Goal: Task Accomplishment & Management: Use online tool/utility

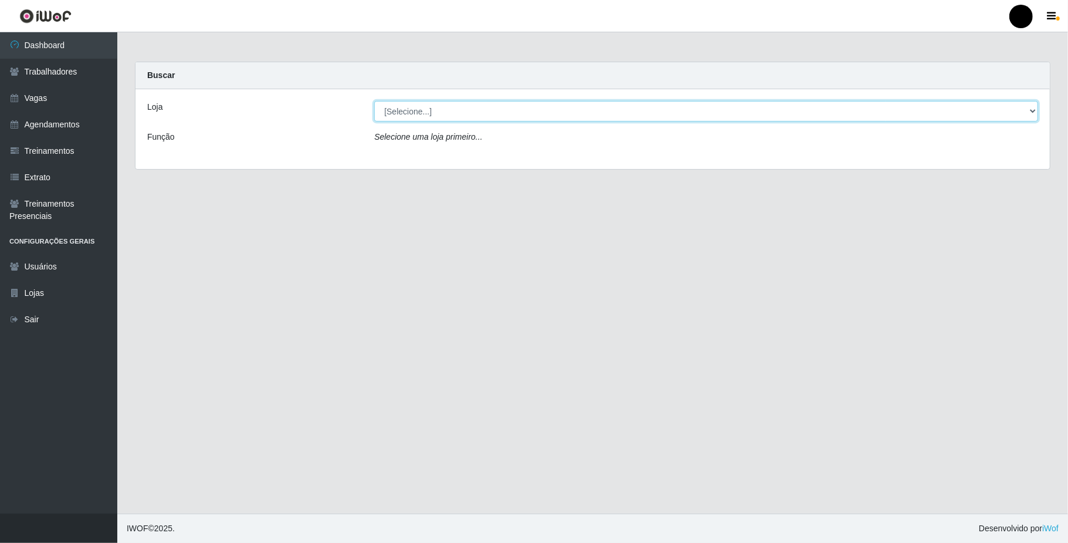
click at [1028, 109] on select "[Selecione...] SuperFácil Atacado - Emaús" at bounding box center [706, 111] width 664 height 21
click at [1031, 111] on select "[Selecione...] SuperFácil Atacado - Emaús" at bounding box center [706, 111] width 664 height 21
select select "407"
click at [374, 101] on select "[Selecione...] SuperFácil Atacado - Emaús" at bounding box center [706, 111] width 664 height 21
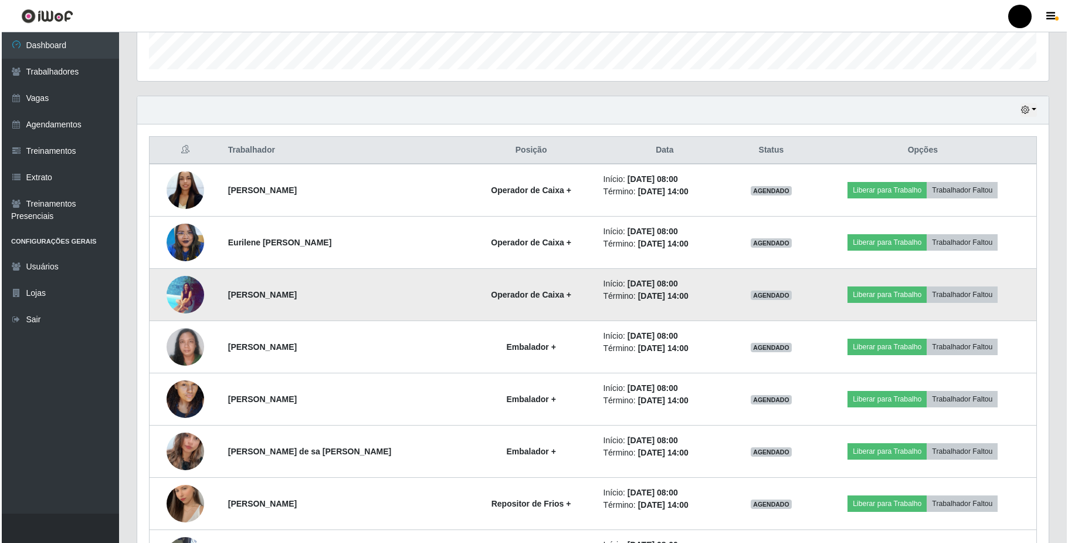
scroll to position [391, 0]
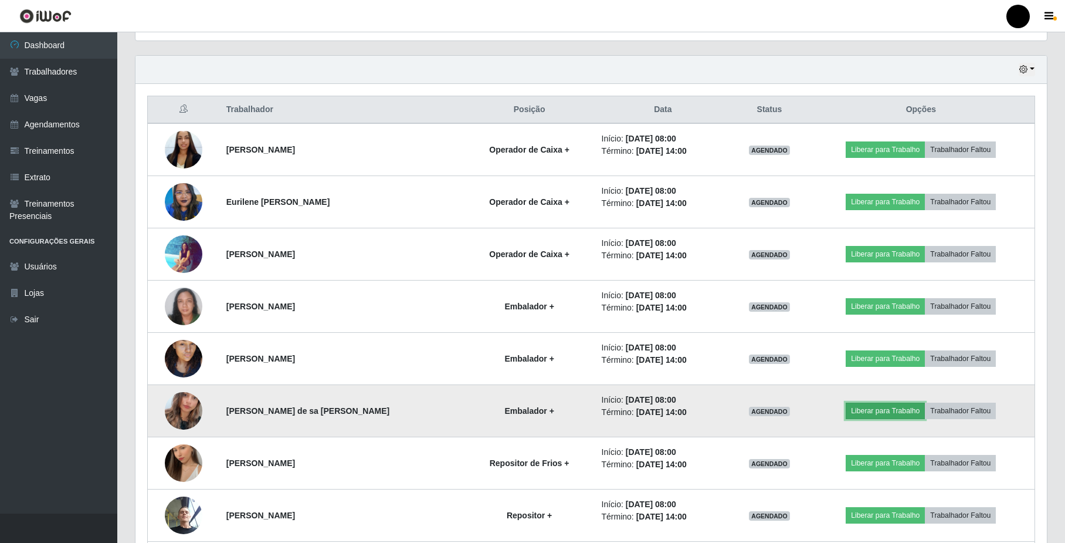
click at [879, 411] on button "Liberar para Trabalho" at bounding box center [885, 410] width 79 height 16
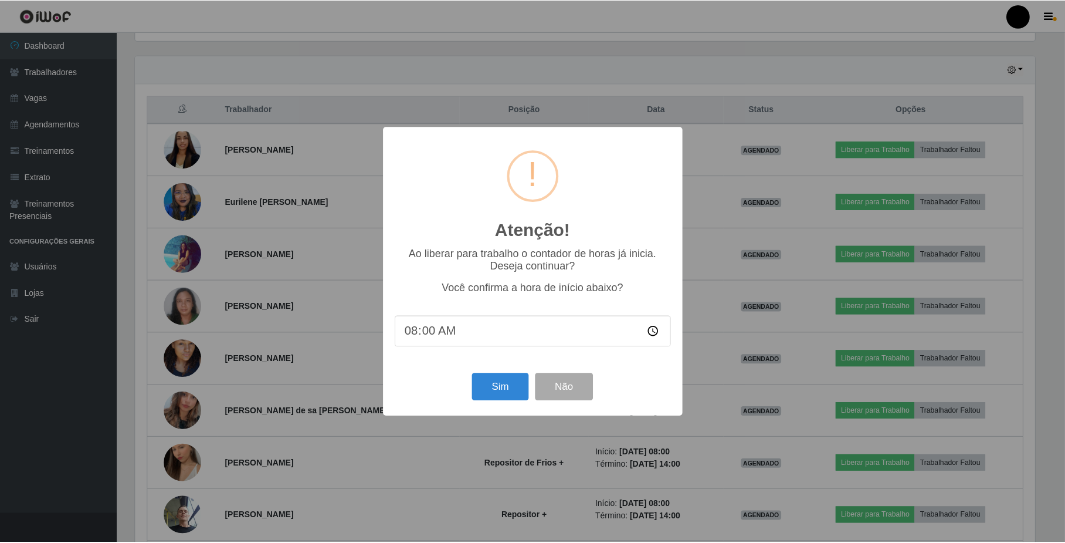
scroll to position [244, 902]
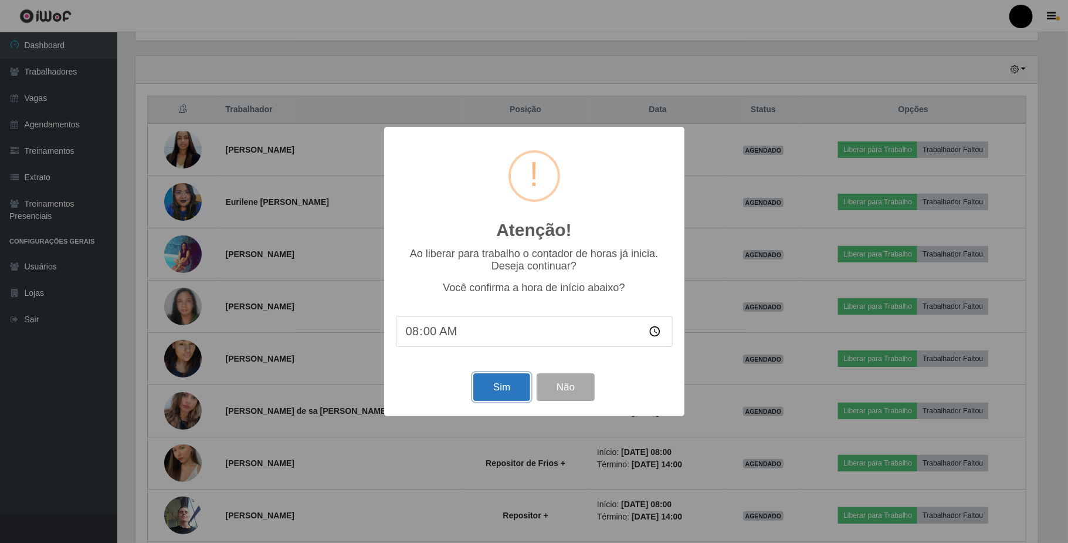
click at [523, 390] on button "Sim" at bounding box center [501, 387] width 57 height 28
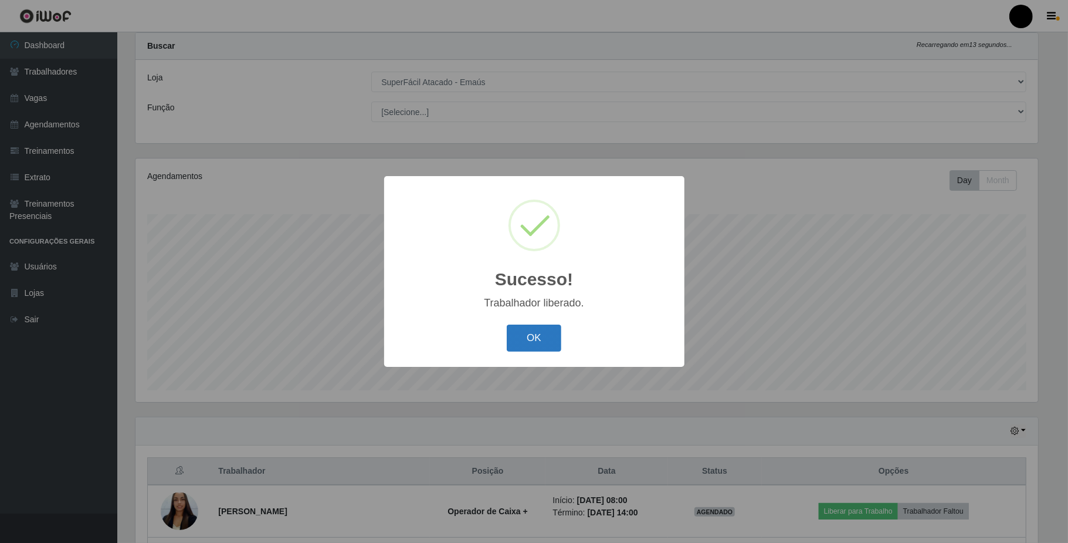
click at [529, 336] on button "OK" at bounding box center [534, 338] width 55 height 28
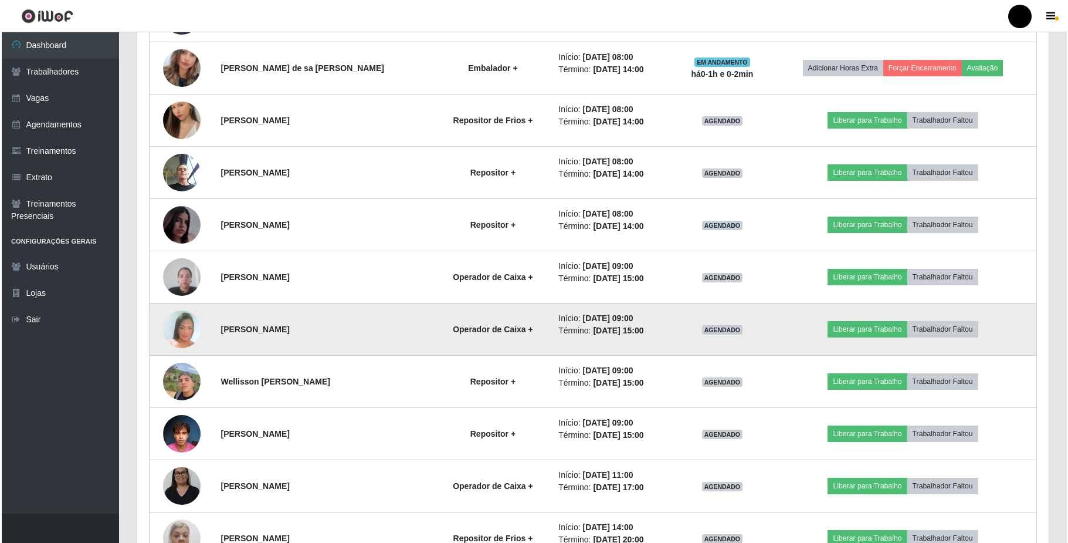
scroll to position [812, 0]
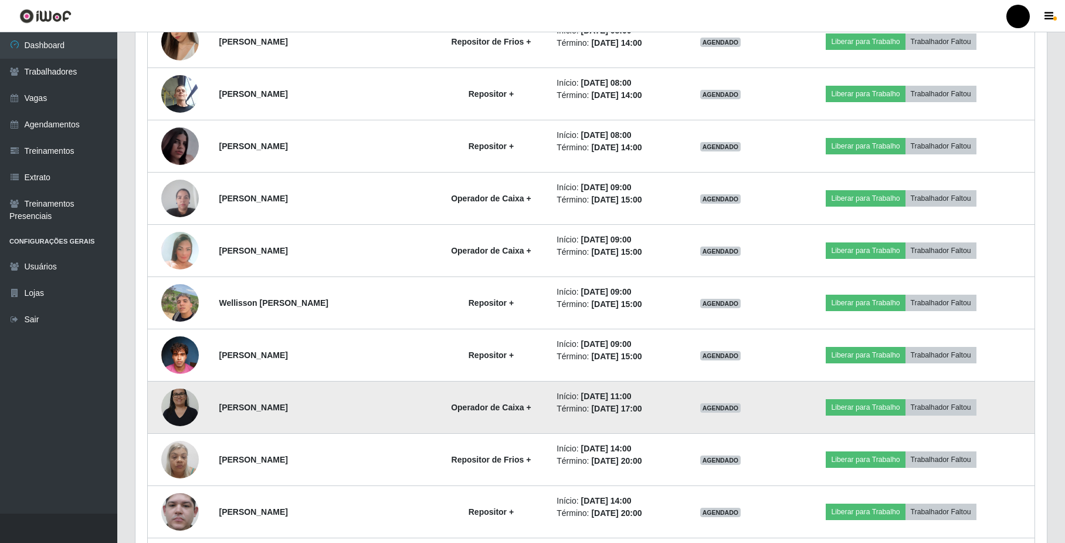
click at [187, 408] on img at bounding box center [180, 407] width 38 height 50
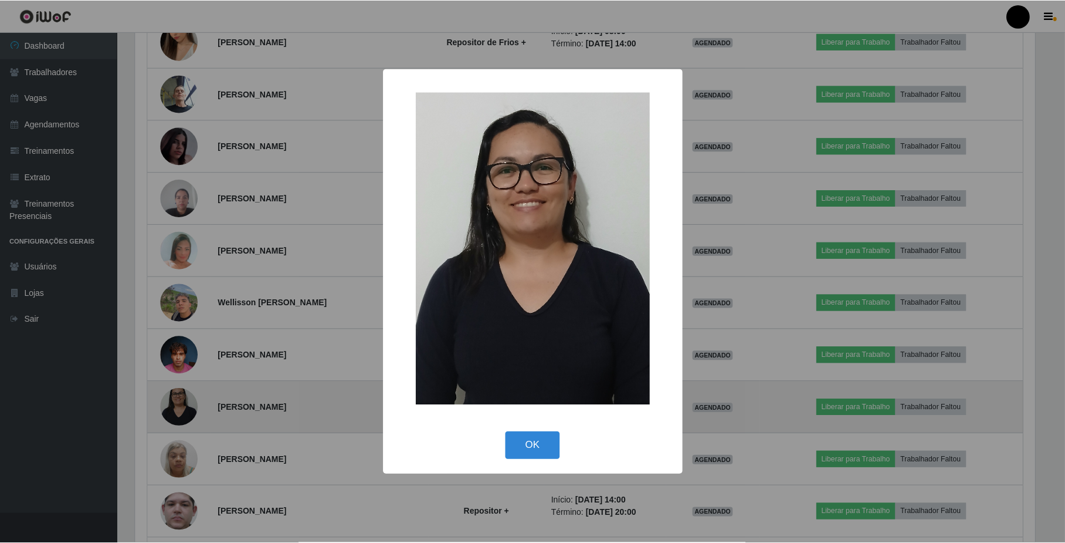
scroll to position [244, 902]
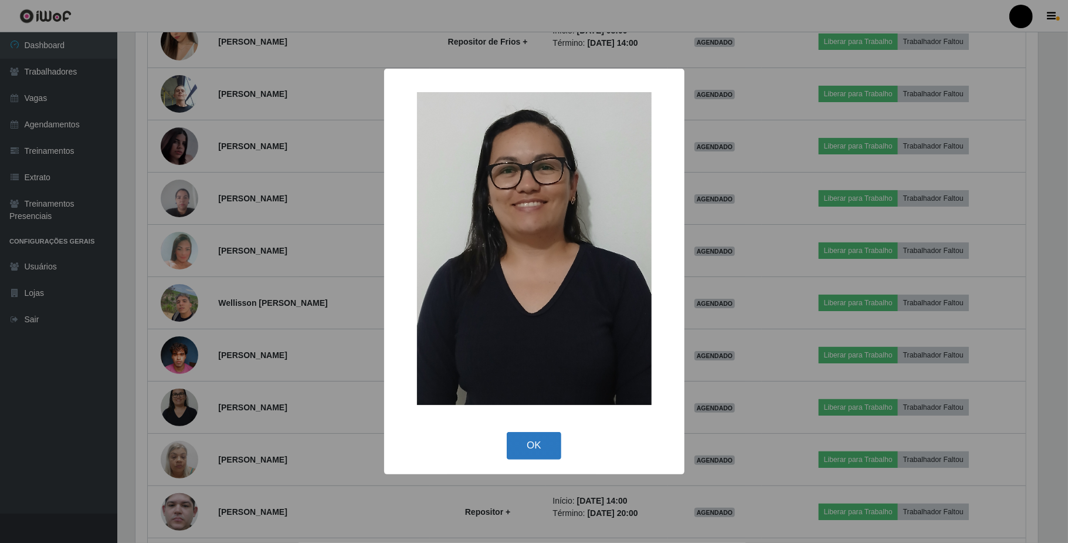
click at [546, 452] on button "OK" at bounding box center [534, 446] width 55 height 28
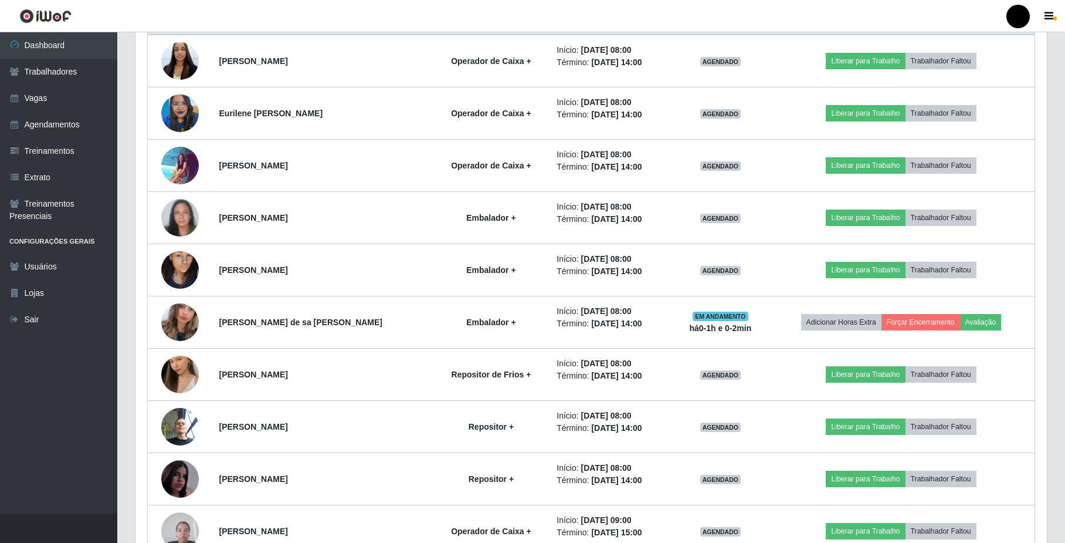
scroll to position [421, 0]
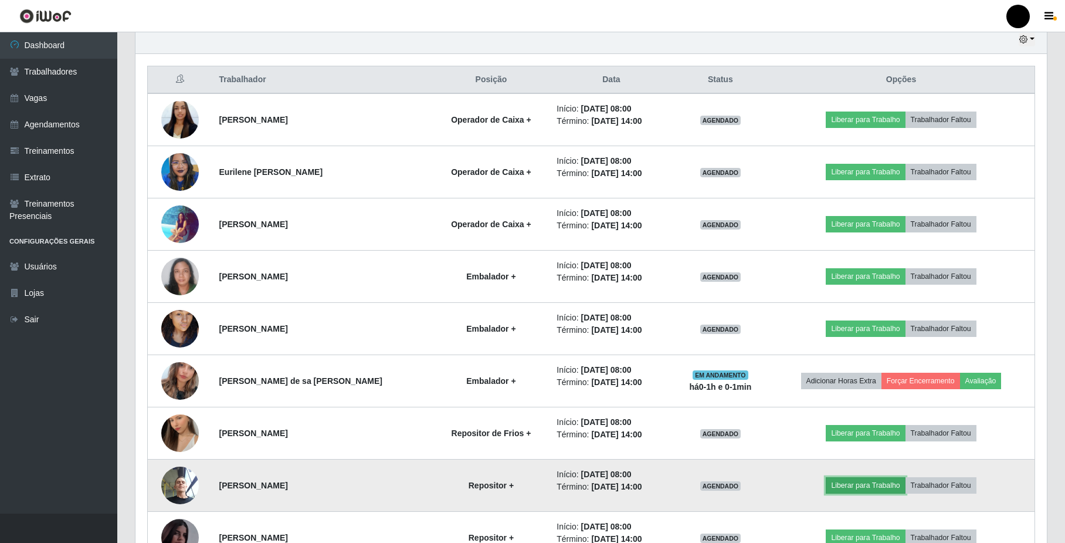
click at [859, 490] on button "Liberar para Trabalho" at bounding box center [865, 485] width 79 height 16
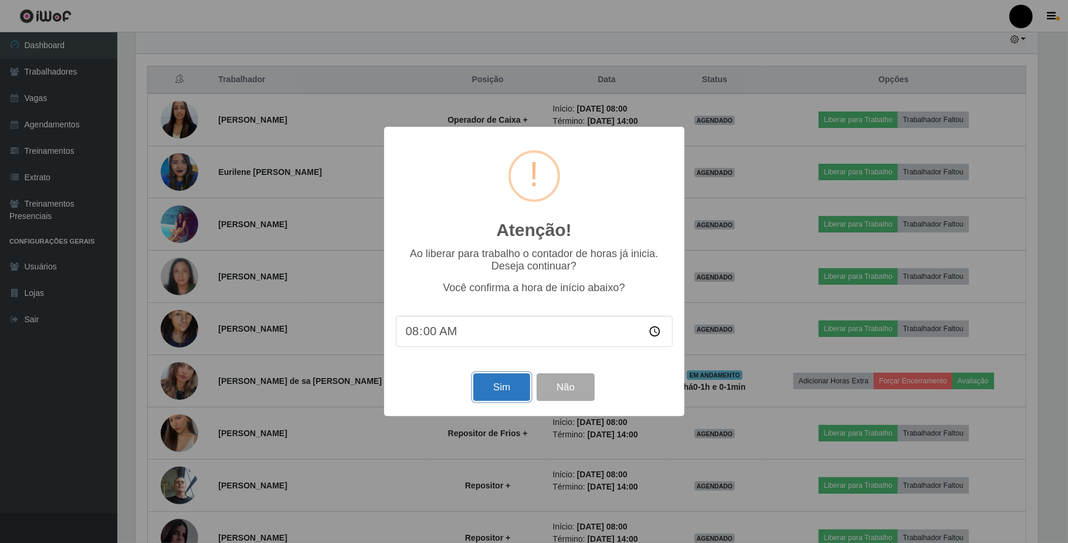
click at [509, 394] on button "Sim" at bounding box center [501, 387] width 57 height 28
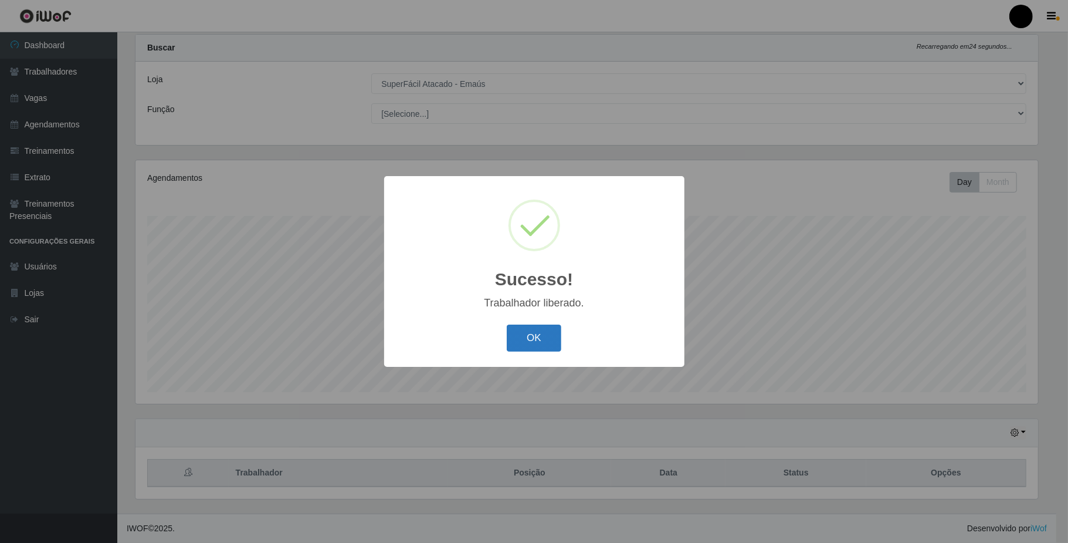
click at [542, 333] on button "OK" at bounding box center [534, 338] width 55 height 28
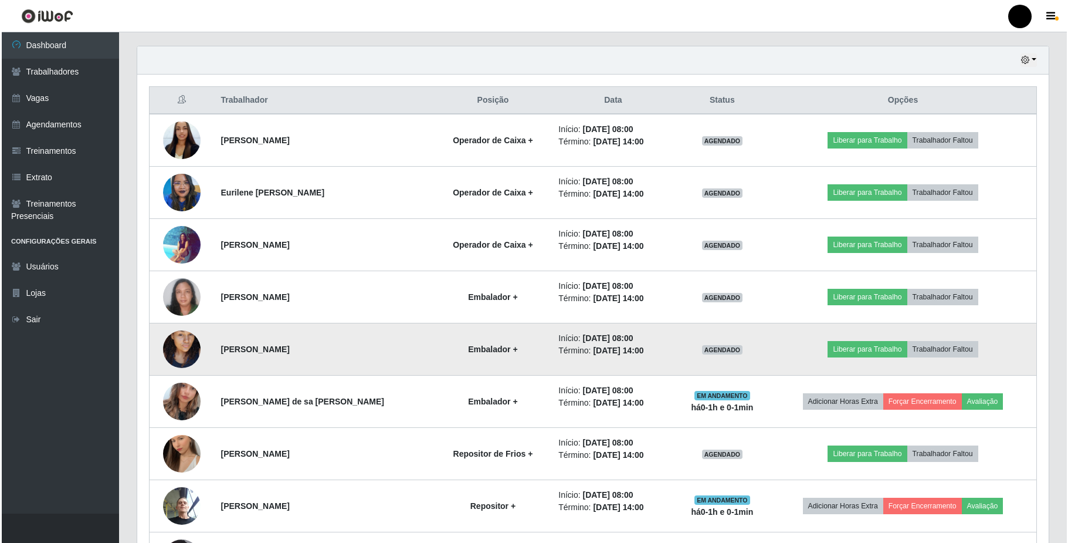
scroll to position [421, 0]
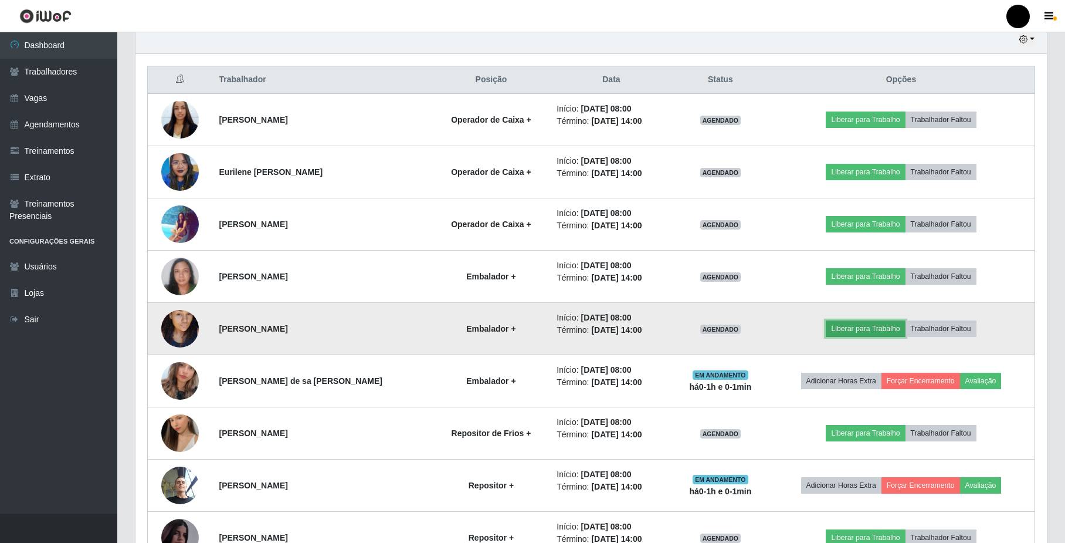
click at [854, 331] on button "Liberar para Trabalho" at bounding box center [865, 328] width 79 height 16
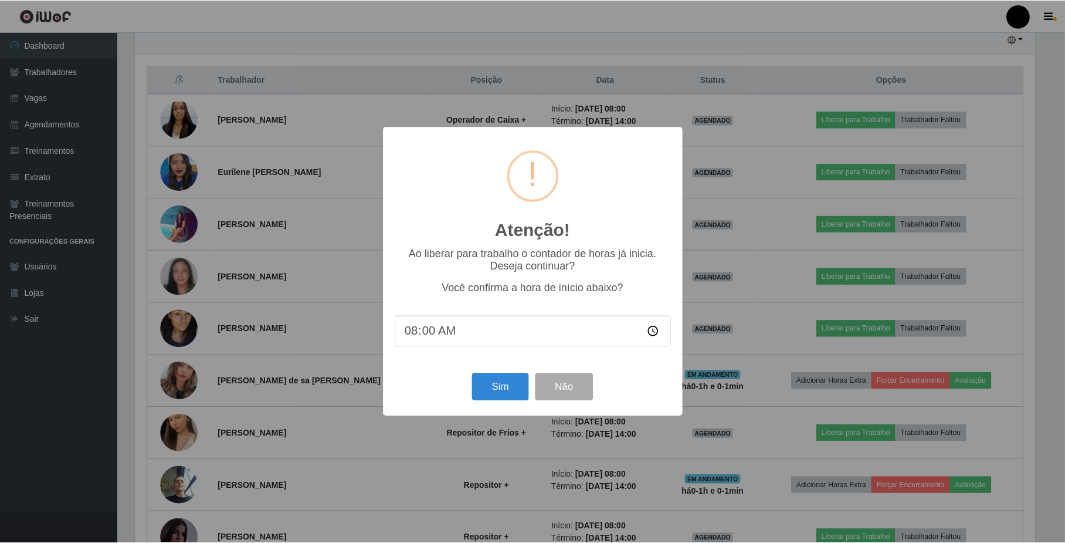
scroll to position [244, 902]
click at [510, 392] on button "Sim" at bounding box center [501, 387] width 57 height 28
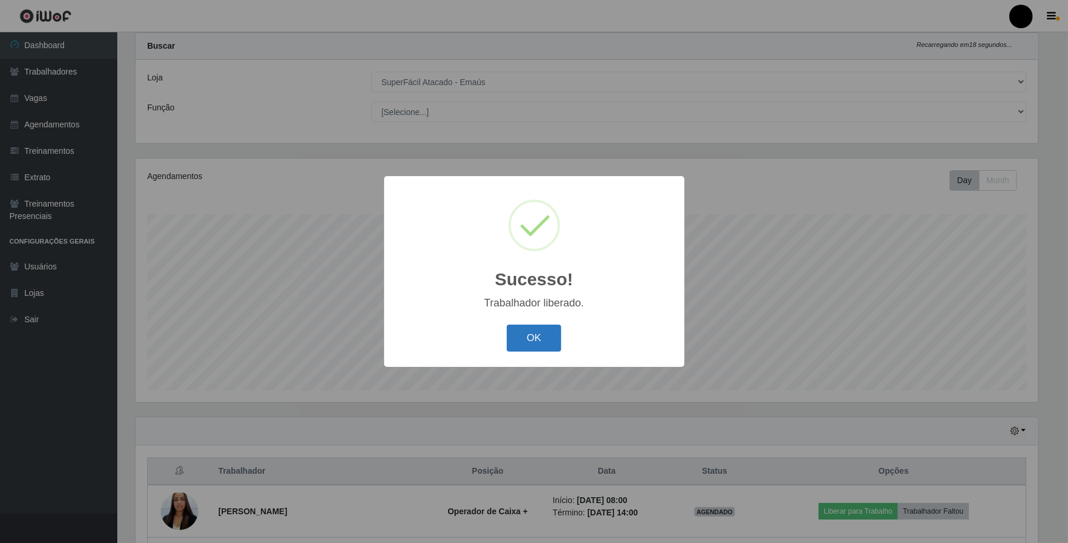
click at [536, 343] on button "OK" at bounding box center [534, 338] width 55 height 28
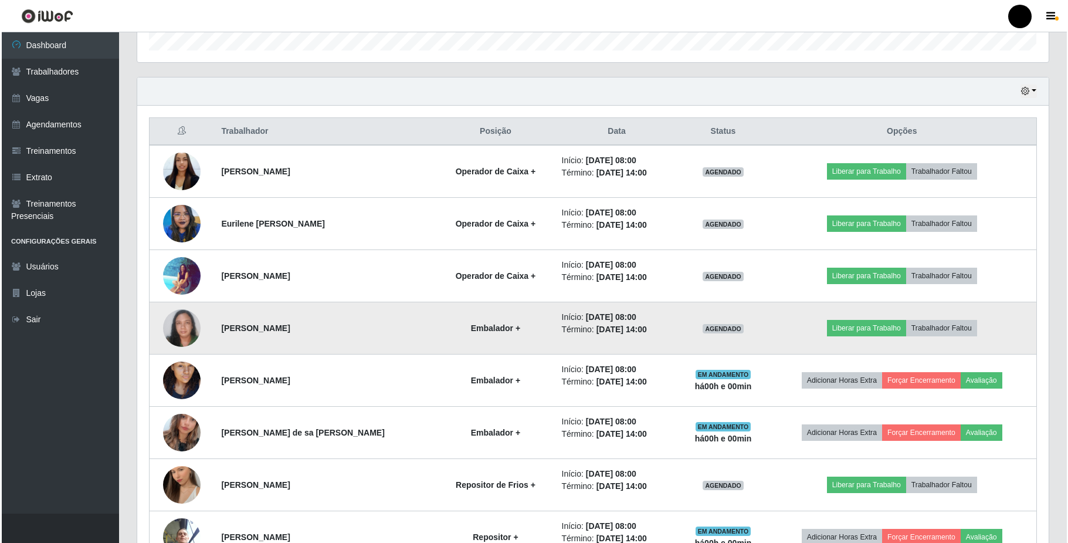
scroll to position [343, 0]
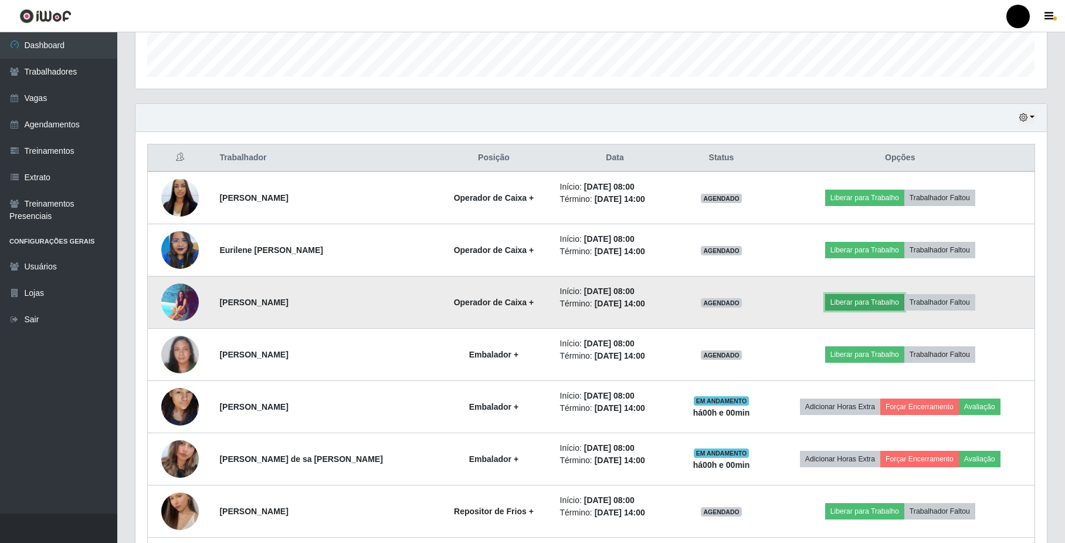
click at [864, 308] on button "Liberar para Trabalho" at bounding box center [864, 302] width 79 height 16
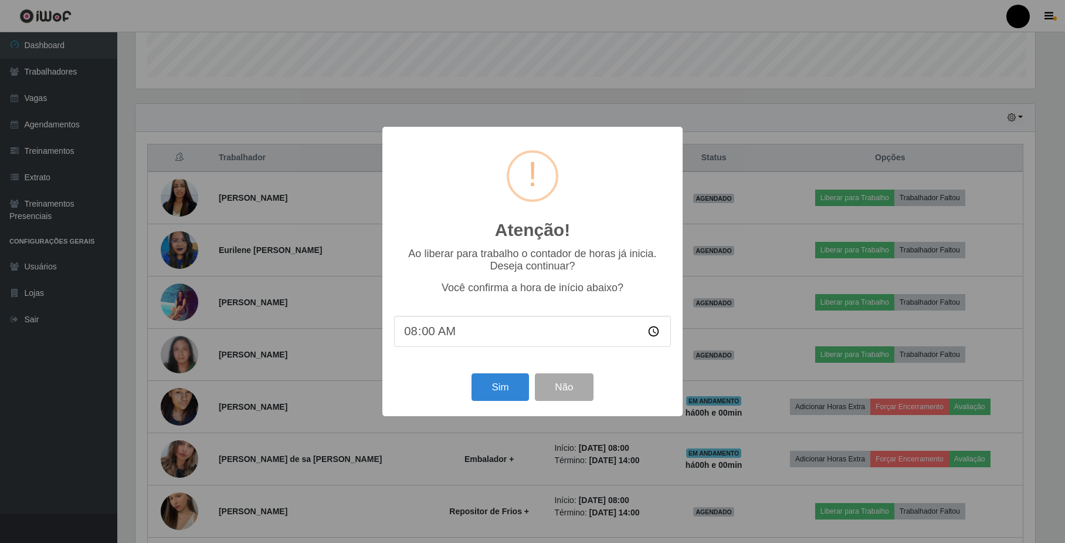
scroll to position [244, 902]
click at [510, 388] on button "Sim" at bounding box center [501, 387] width 57 height 28
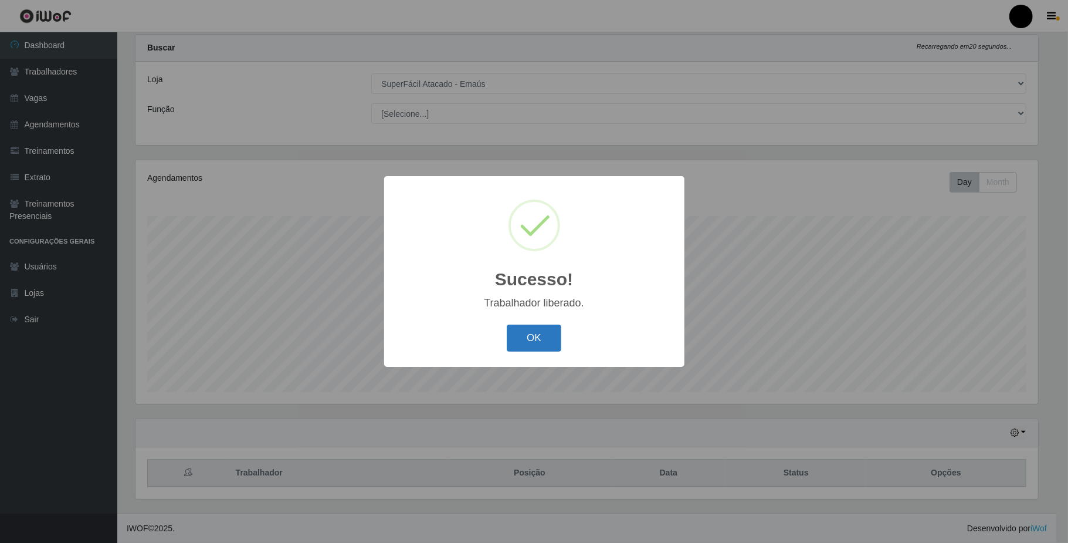
click at [529, 341] on button "OK" at bounding box center [534, 338] width 55 height 28
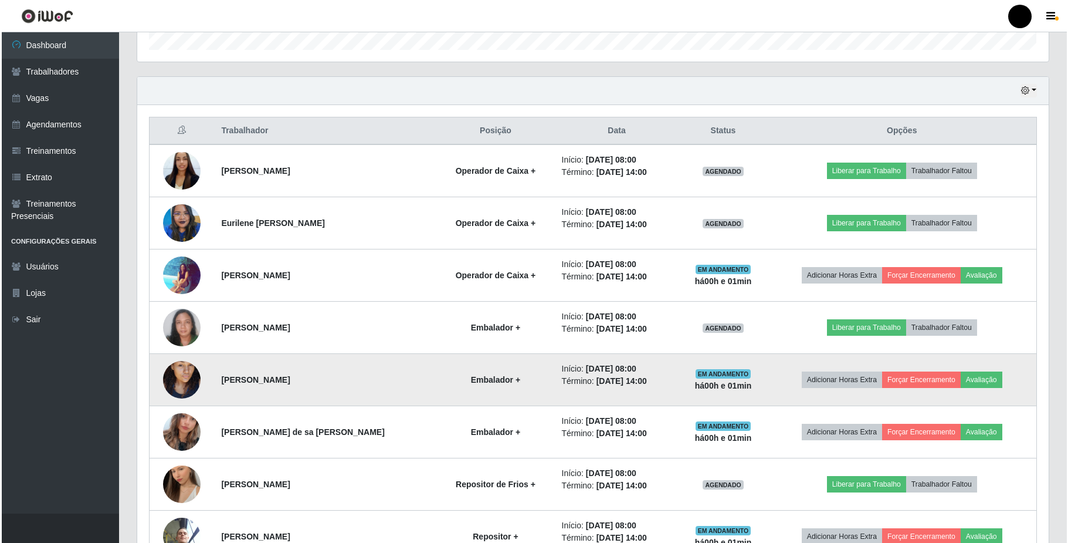
scroll to position [343, 0]
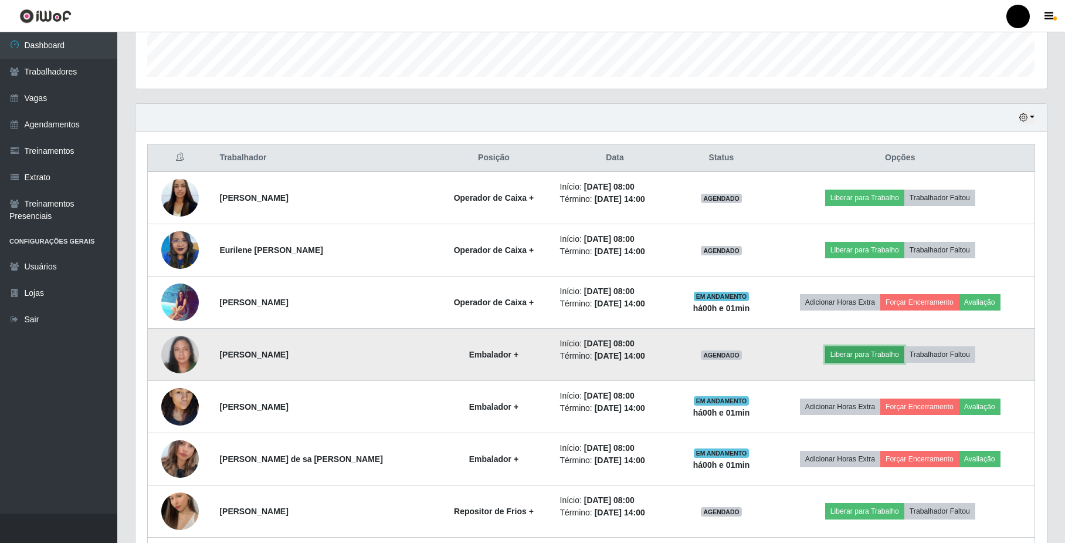
click at [855, 353] on button "Liberar para Trabalho" at bounding box center [864, 354] width 79 height 16
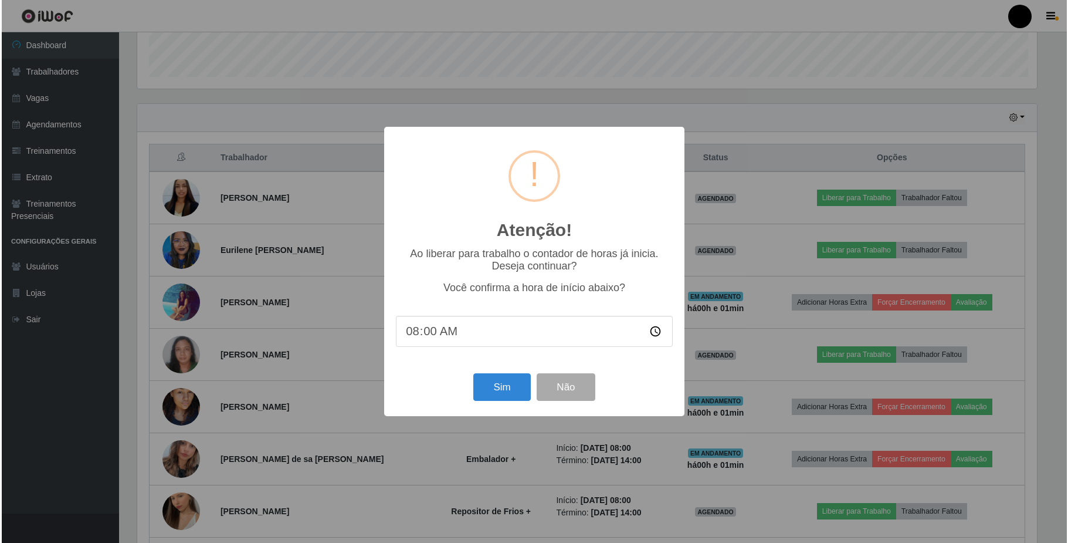
scroll to position [244, 902]
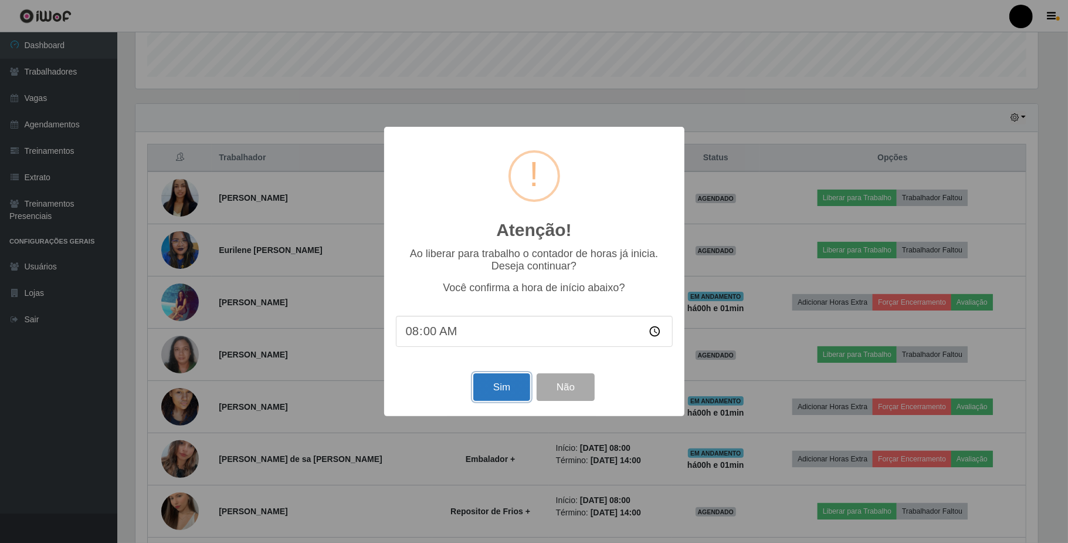
click at [515, 391] on button "Sim" at bounding box center [501, 387] width 57 height 28
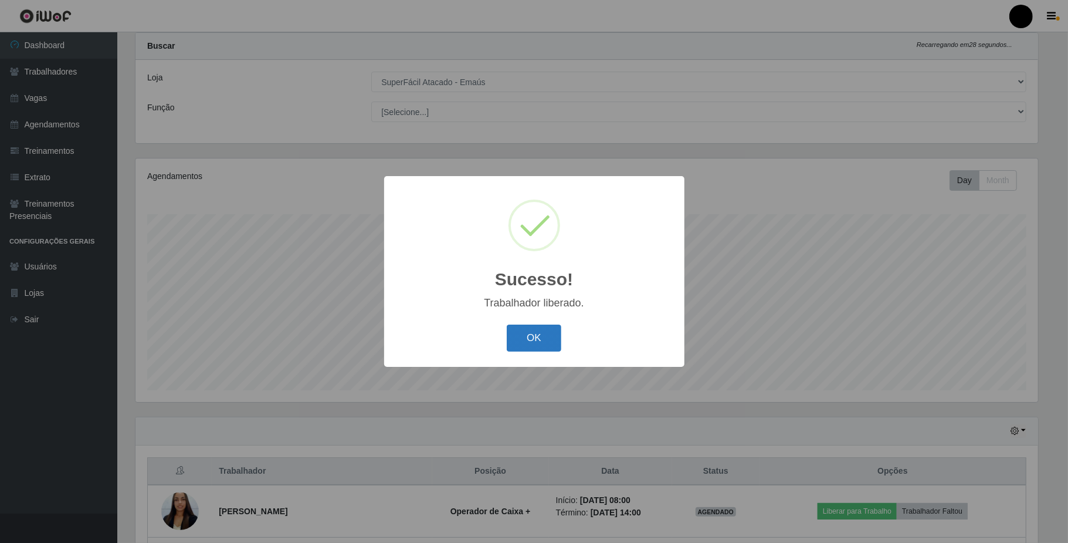
click at [546, 338] on button "OK" at bounding box center [534, 338] width 55 height 28
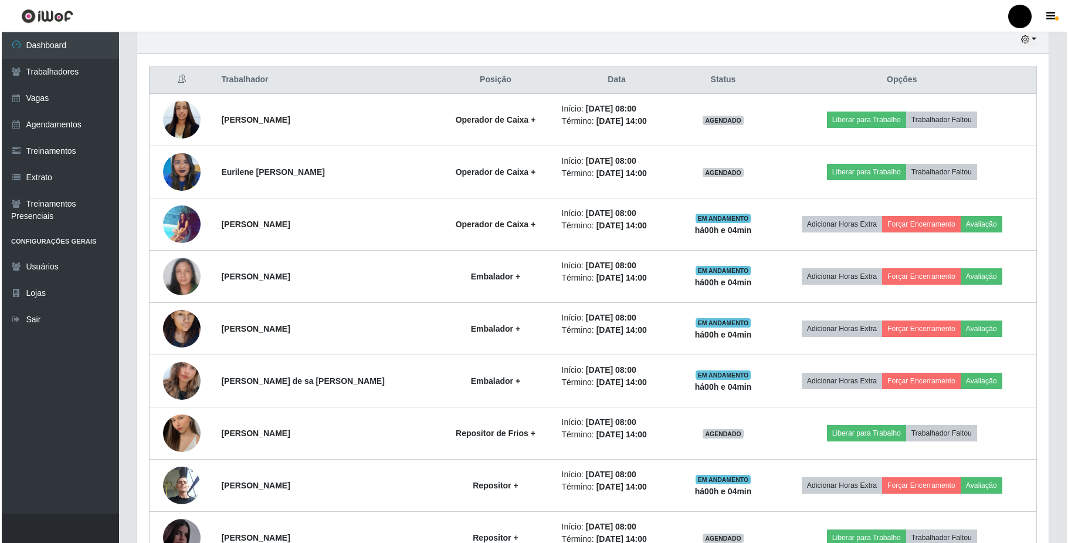
scroll to position [499, 0]
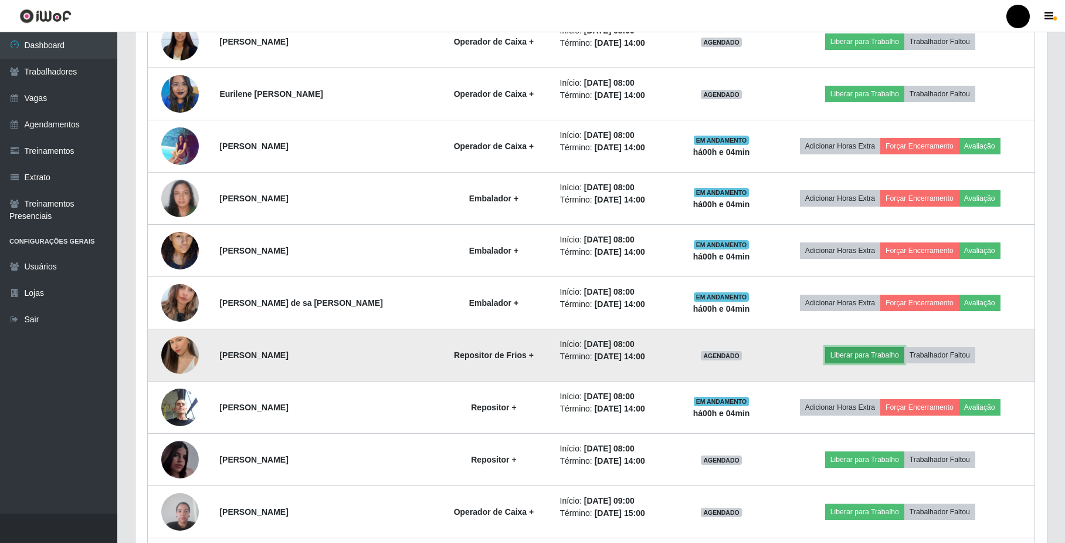
click at [857, 357] on button "Liberar para Trabalho" at bounding box center [864, 355] width 79 height 16
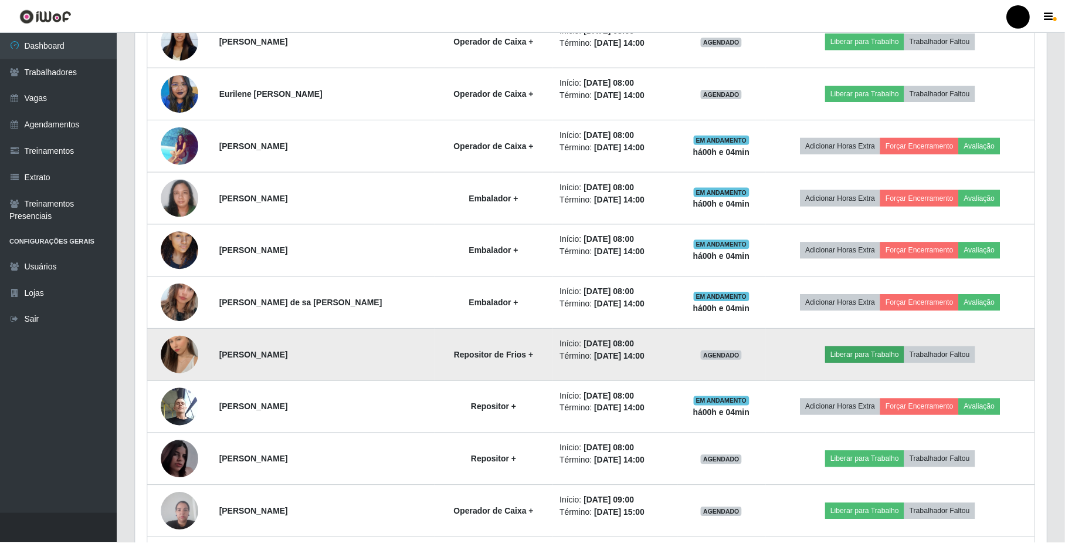
scroll to position [244, 902]
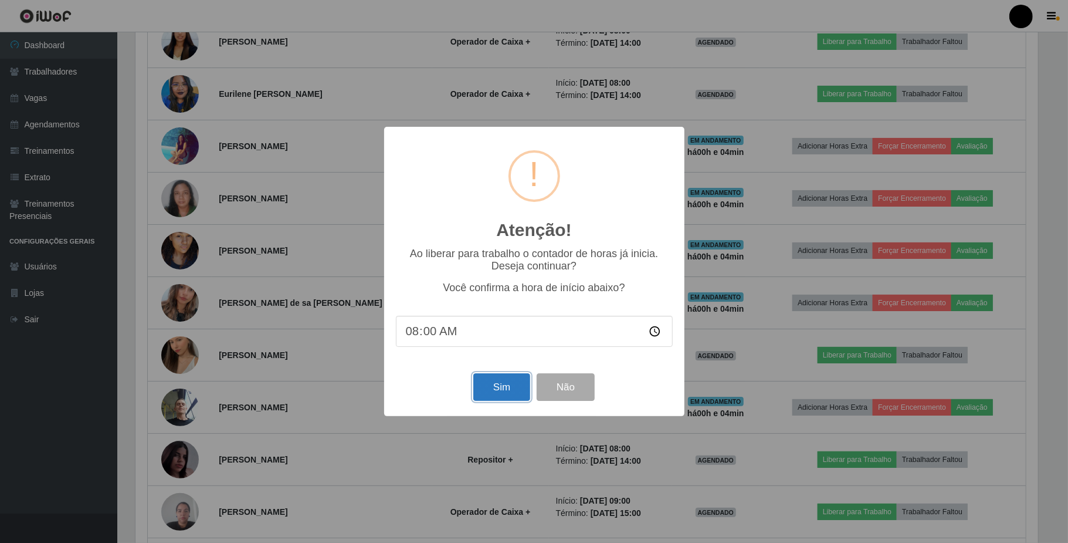
click at [514, 383] on button "Sim" at bounding box center [501, 387] width 57 height 28
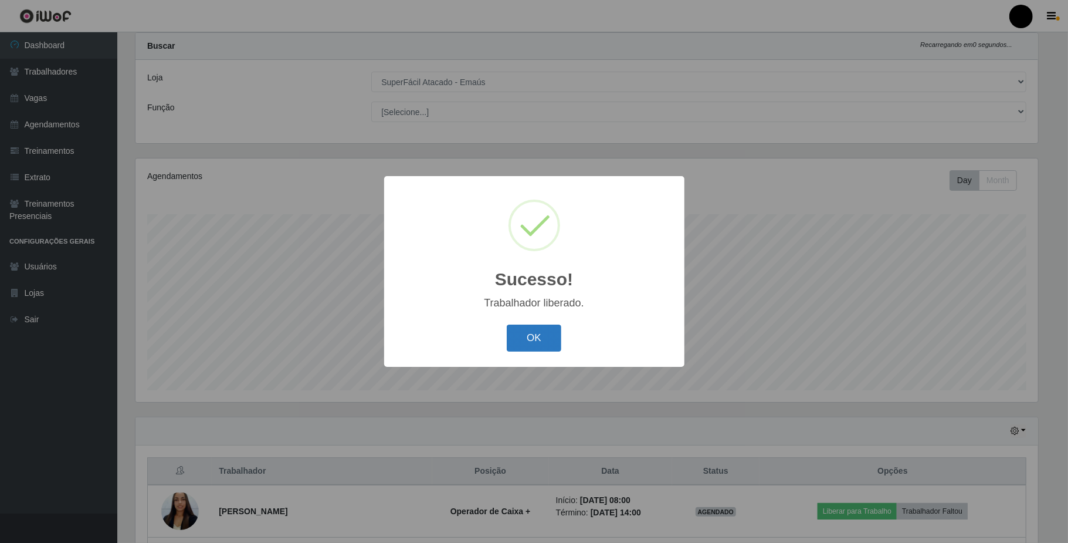
click at [533, 344] on button "OK" at bounding box center [534, 338] width 55 height 28
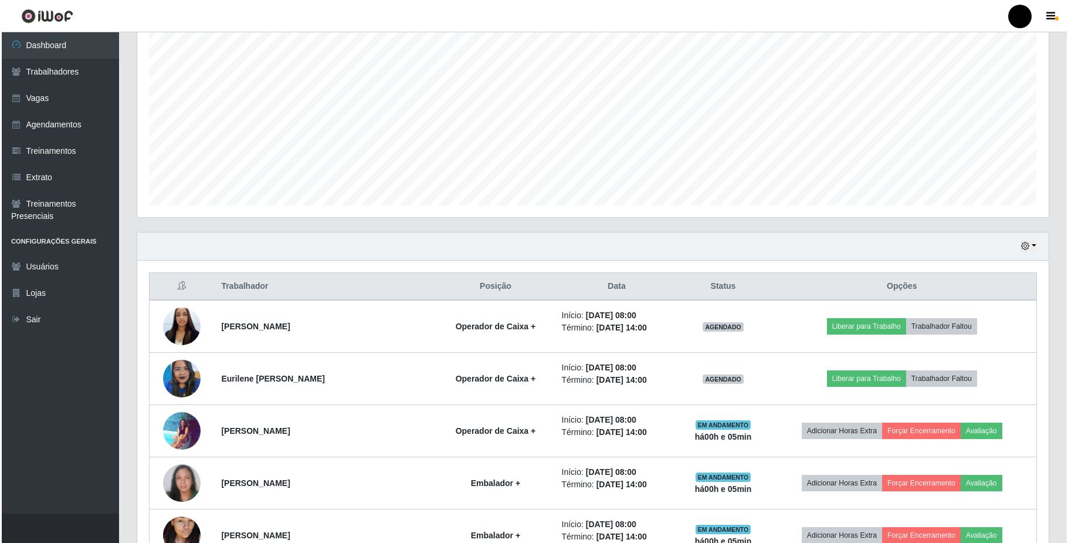
scroll to position [264, 0]
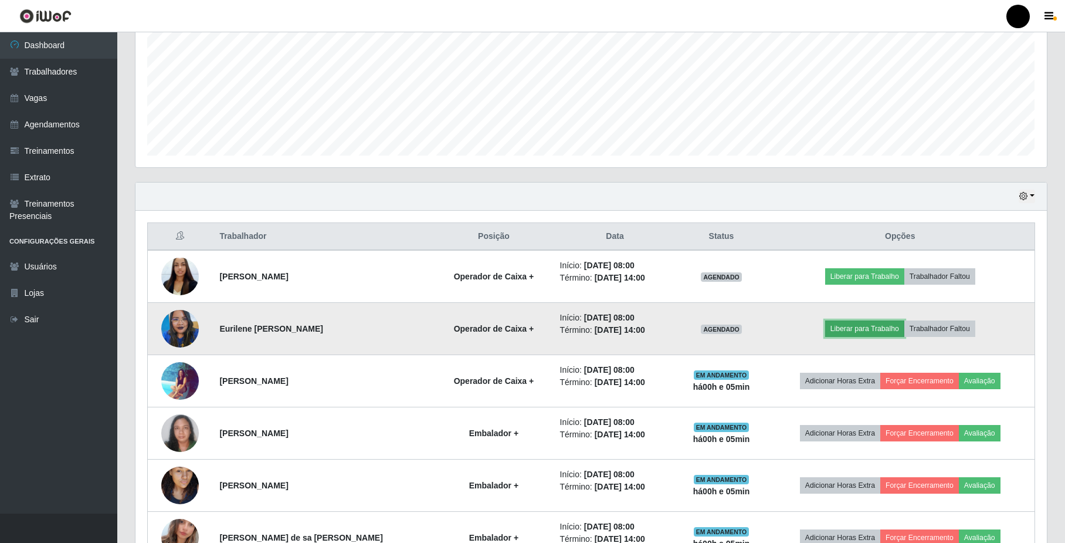
click at [859, 329] on button "Liberar para Trabalho" at bounding box center [864, 328] width 79 height 16
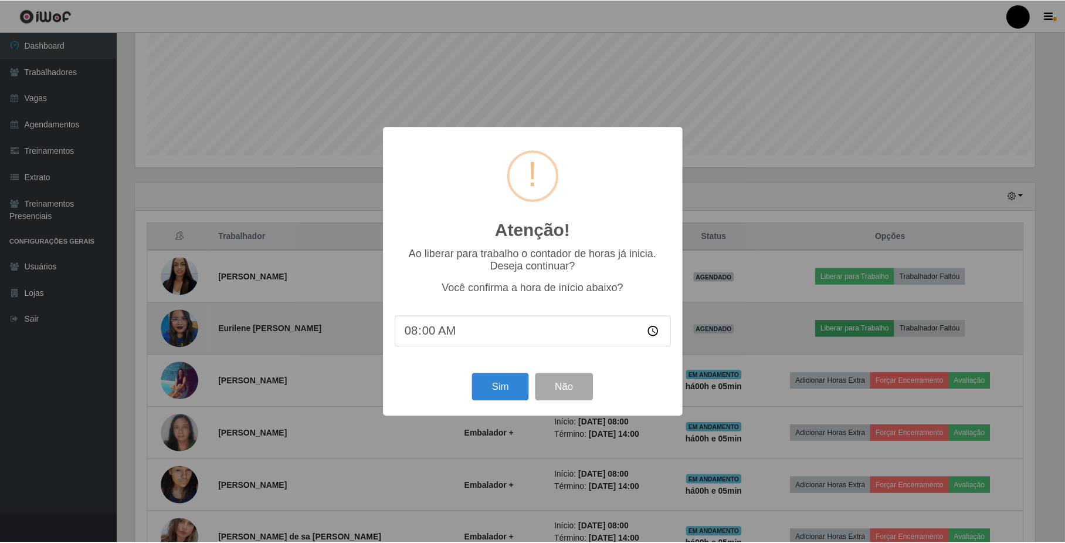
scroll to position [244, 902]
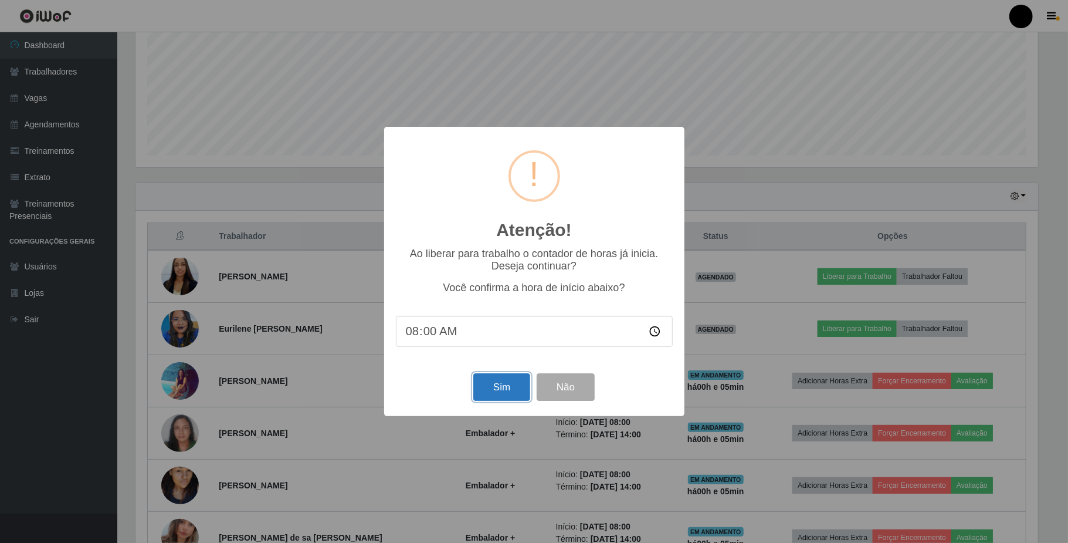
click at [510, 393] on button "Sim" at bounding box center [501, 387] width 57 height 28
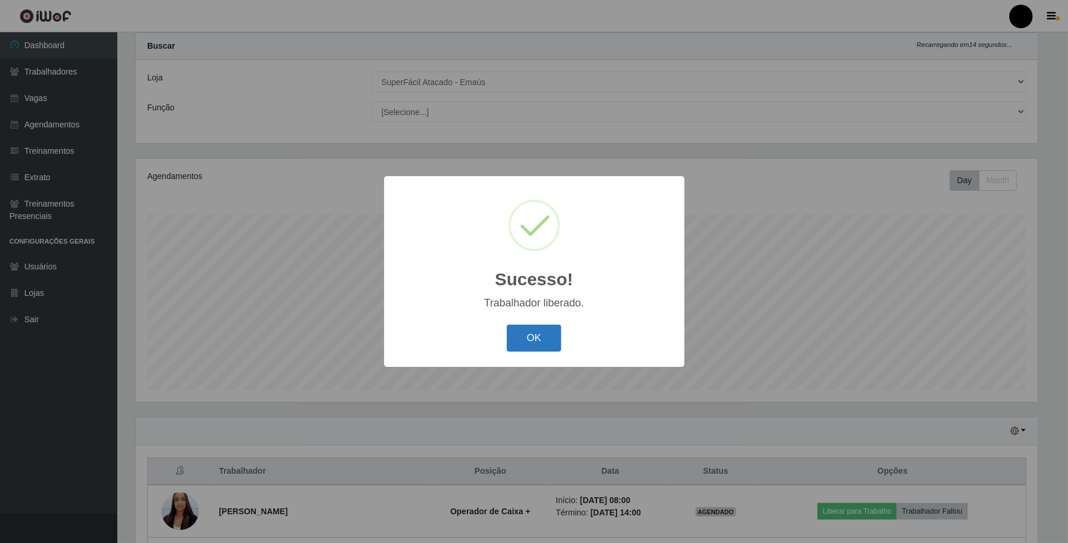
click at [541, 338] on button "OK" at bounding box center [534, 338] width 55 height 28
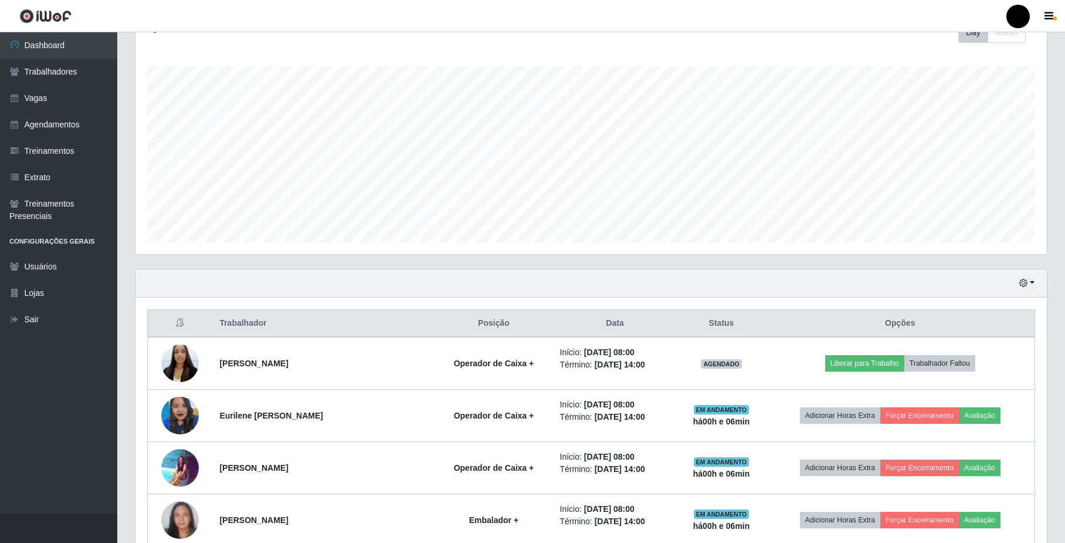
scroll to position [343, 0]
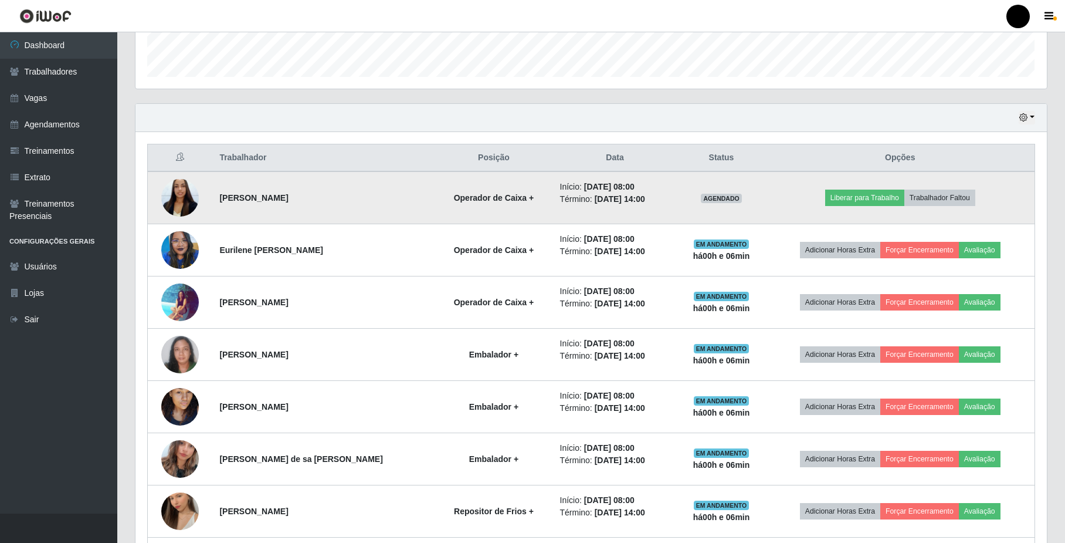
click at [177, 198] on img at bounding box center [180, 197] width 38 height 67
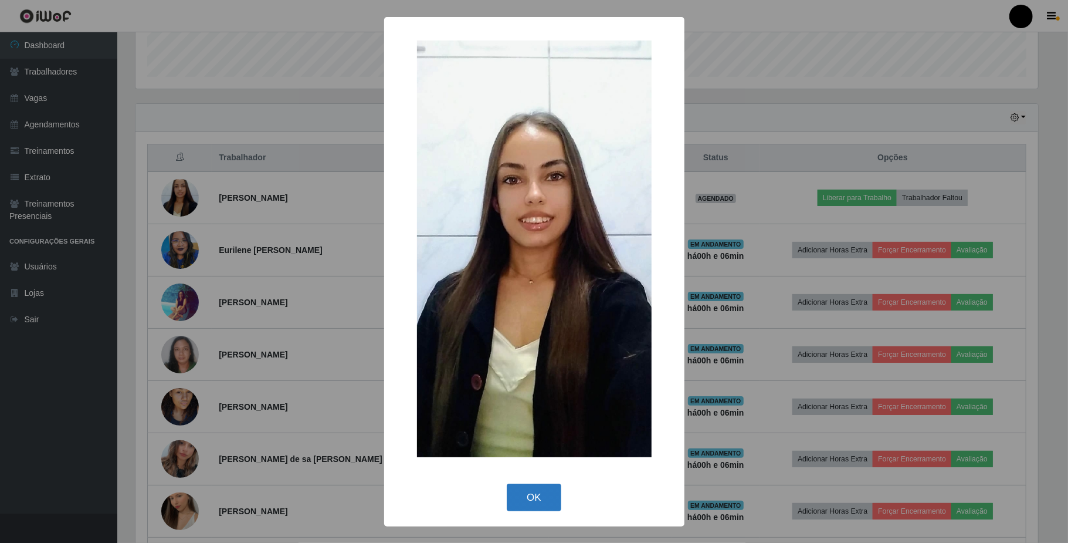
click at [543, 498] on button "OK" at bounding box center [534, 497] width 55 height 28
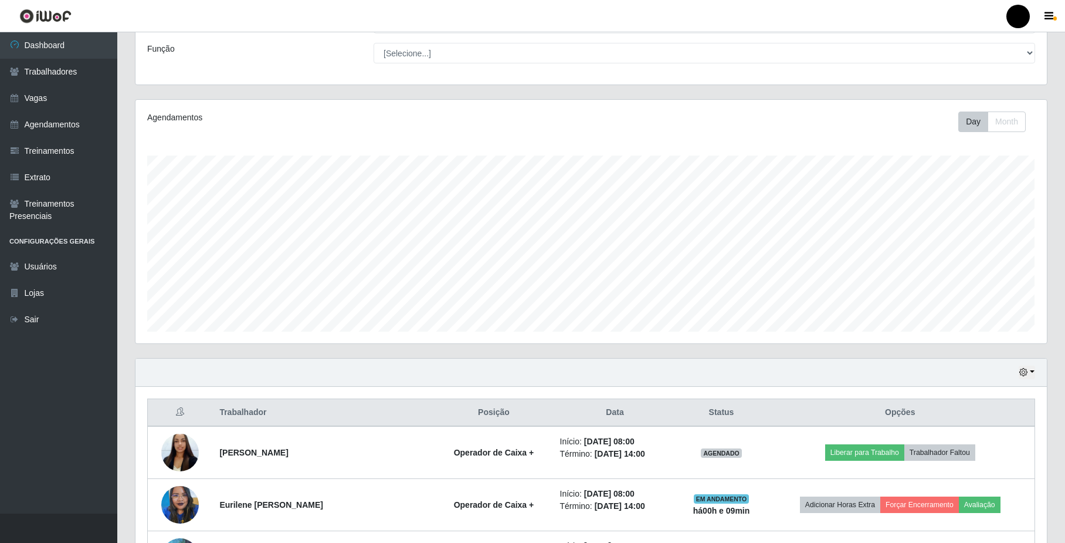
scroll to position [0, 0]
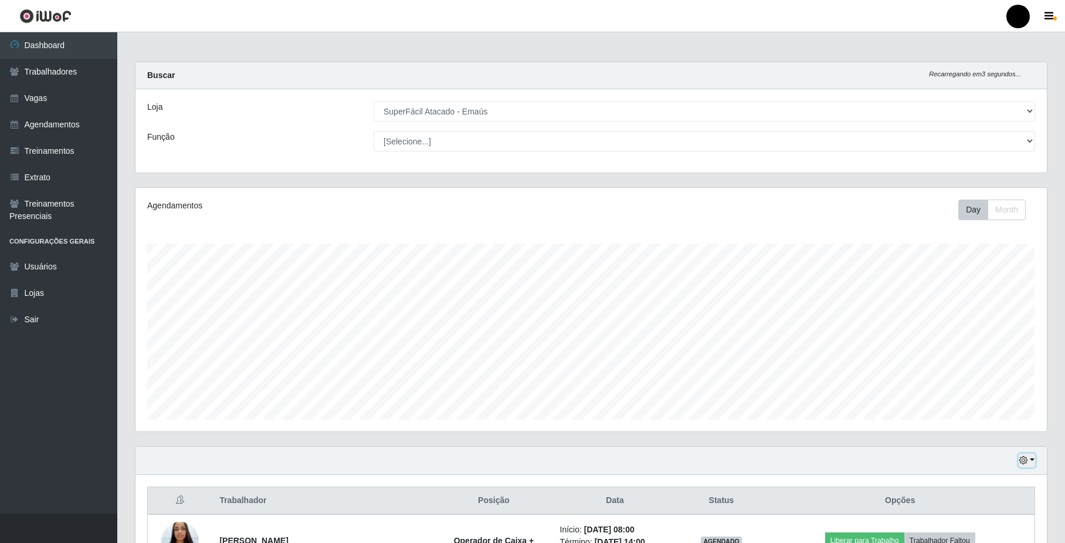
click at [1026, 462] on icon "button" at bounding box center [1024, 460] width 8 height 8
click at [984, 362] on button "1 dia" at bounding box center [989, 366] width 93 height 25
click at [1033, 463] on button "button" at bounding box center [1027, 460] width 16 height 13
click at [989, 340] on button "Hoje" at bounding box center [989, 341] width 93 height 25
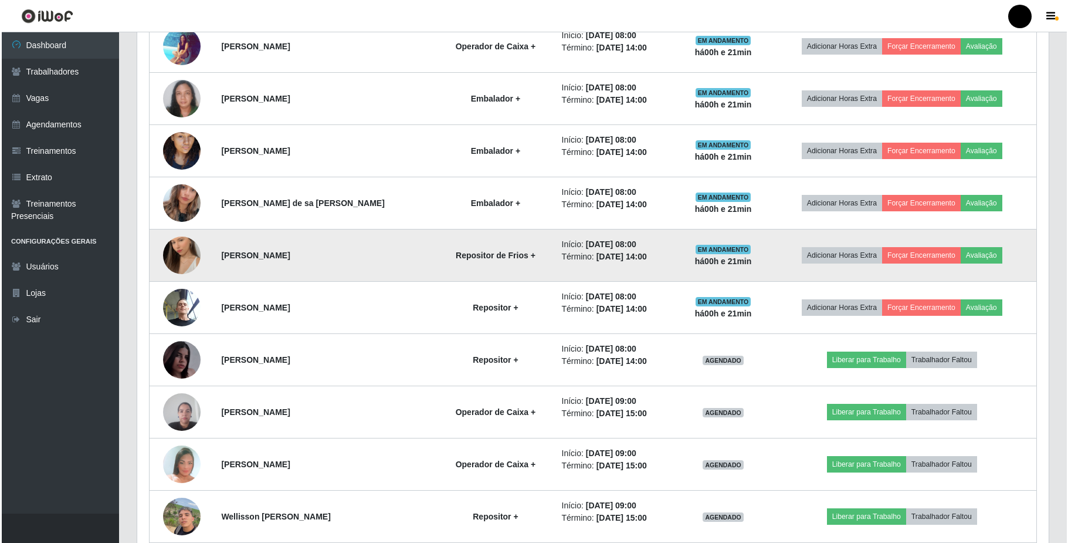
scroll to position [625, 0]
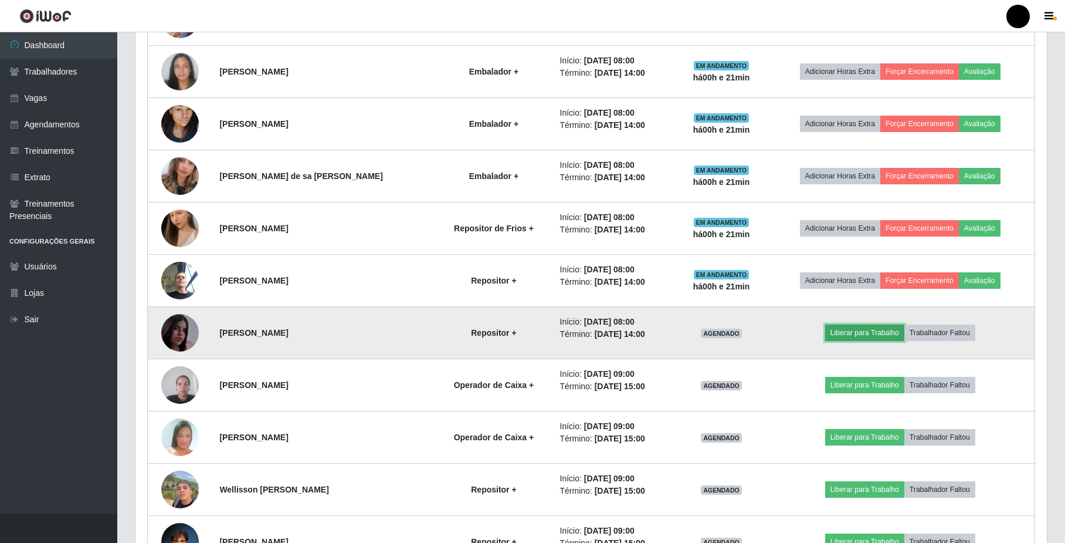
click at [857, 334] on button "Liberar para Trabalho" at bounding box center [864, 332] width 79 height 16
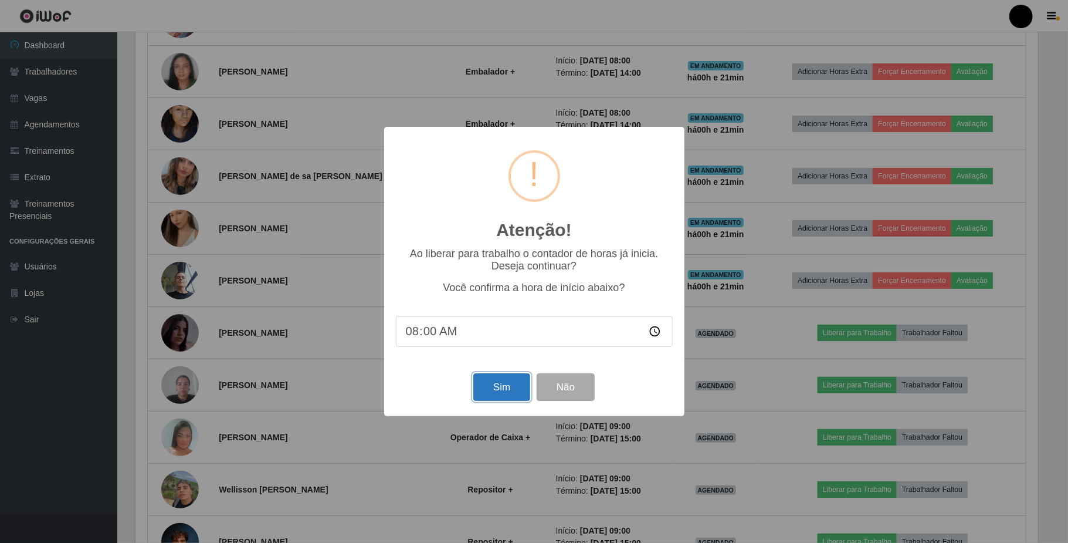
click at [509, 391] on button "Sim" at bounding box center [501, 387] width 57 height 28
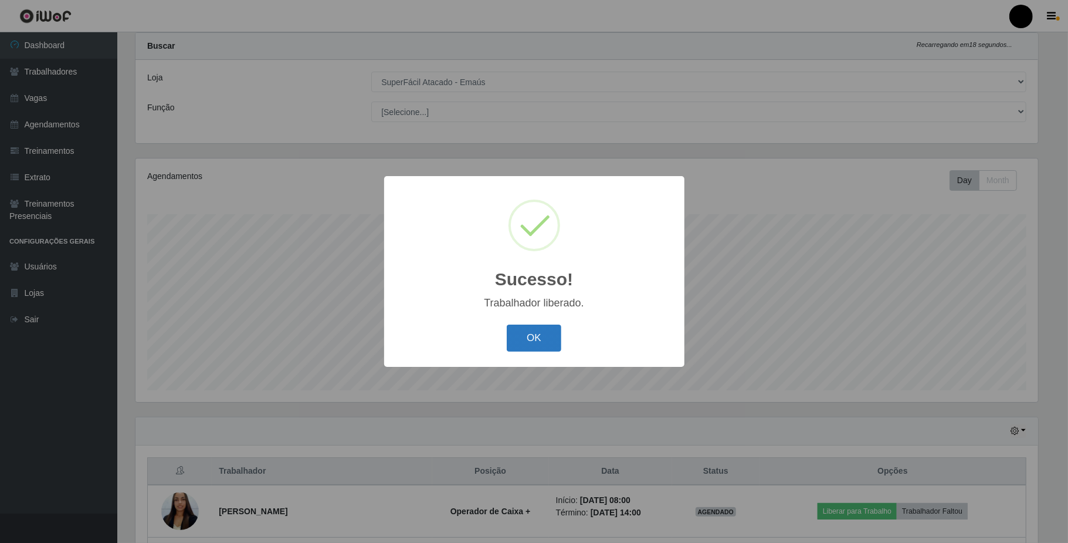
click at [547, 340] on button "OK" at bounding box center [534, 338] width 55 height 28
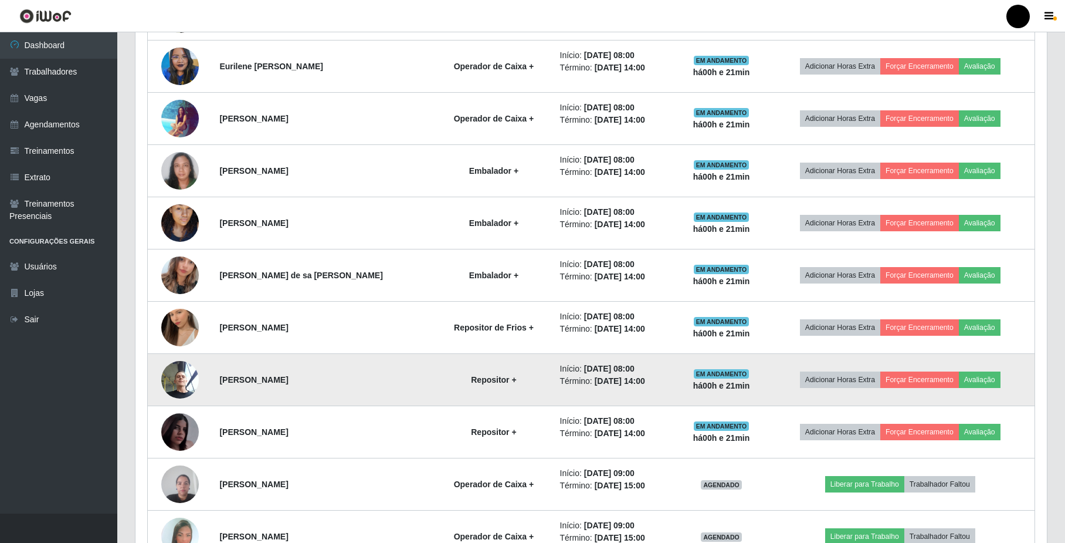
scroll to position [577, 0]
